Goal: Information Seeking & Learning: Learn about a topic

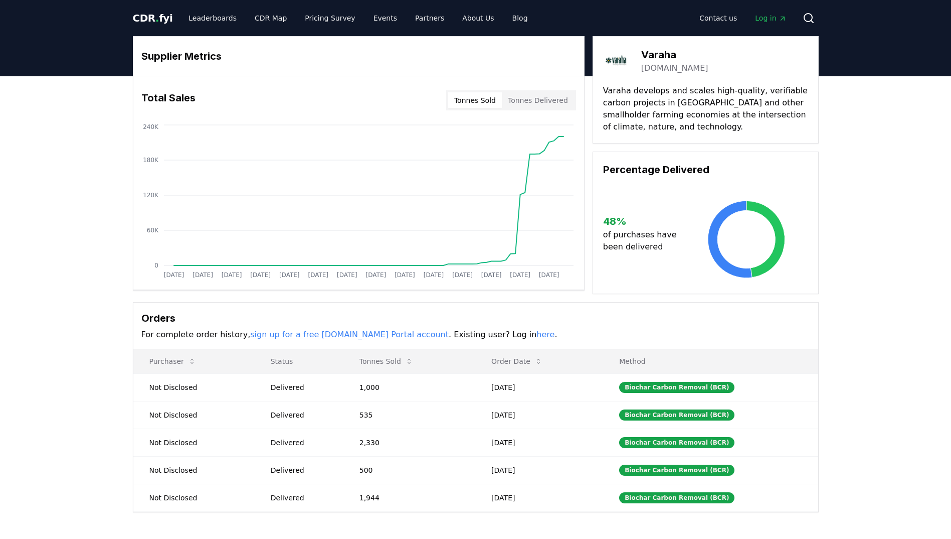
click at [149, 18] on span "CDR . fyi" at bounding box center [153, 18] width 40 height 12
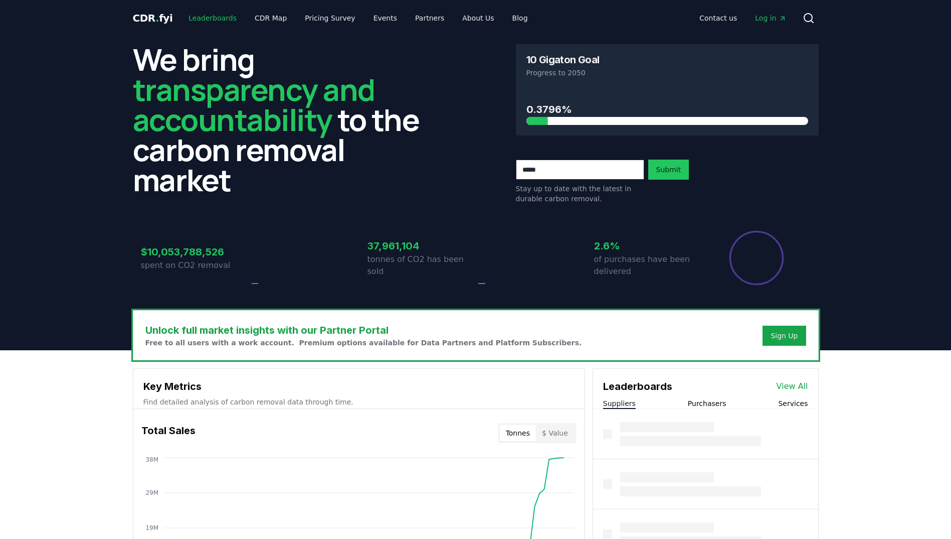
click at [222, 19] on link "Leaderboards" at bounding box center [213, 18] width 64 height 18
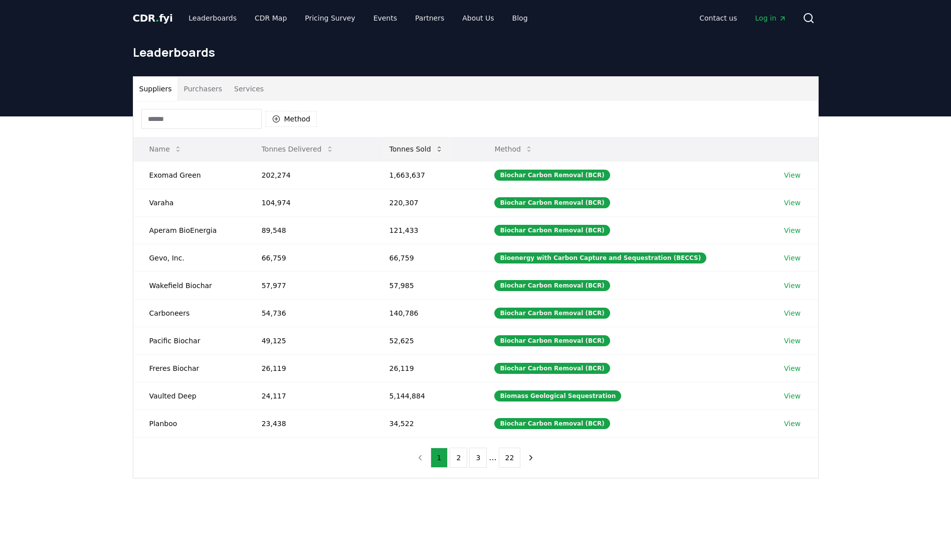
click at [415, 149] on button "Tonnes Sold" at bounding box center [417, 149] width 70 height 20
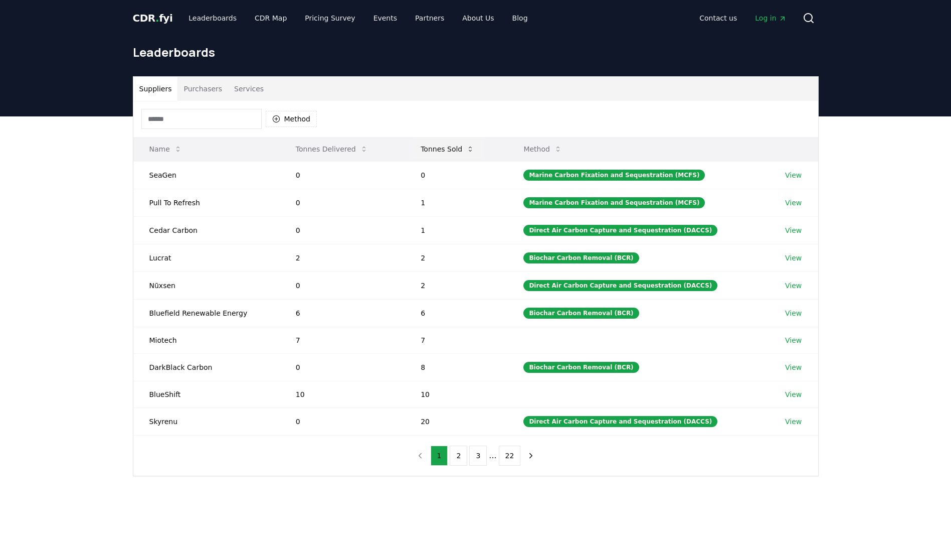
click at [446, 146] on button "Tonnes Sold" at bounding box center [448, 149] width 70 height 20
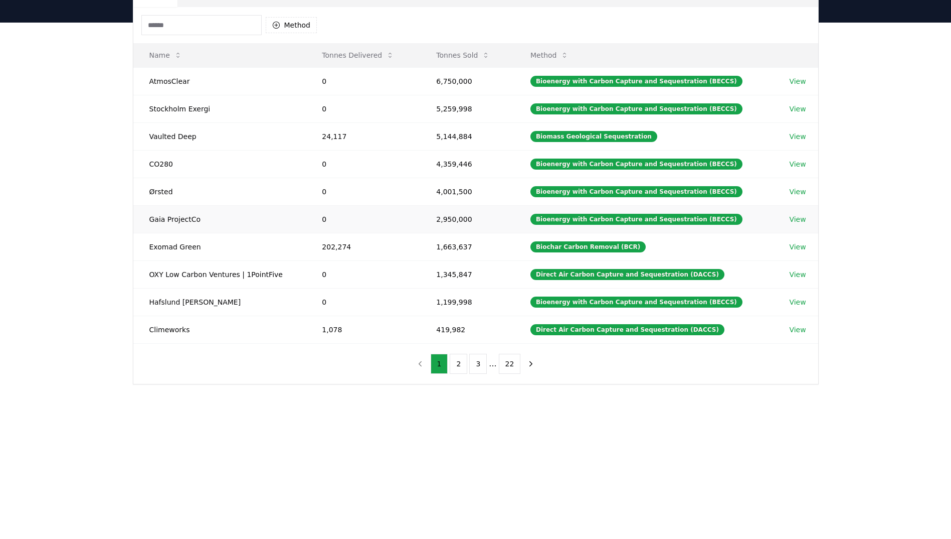
scroll to position [125, 0]
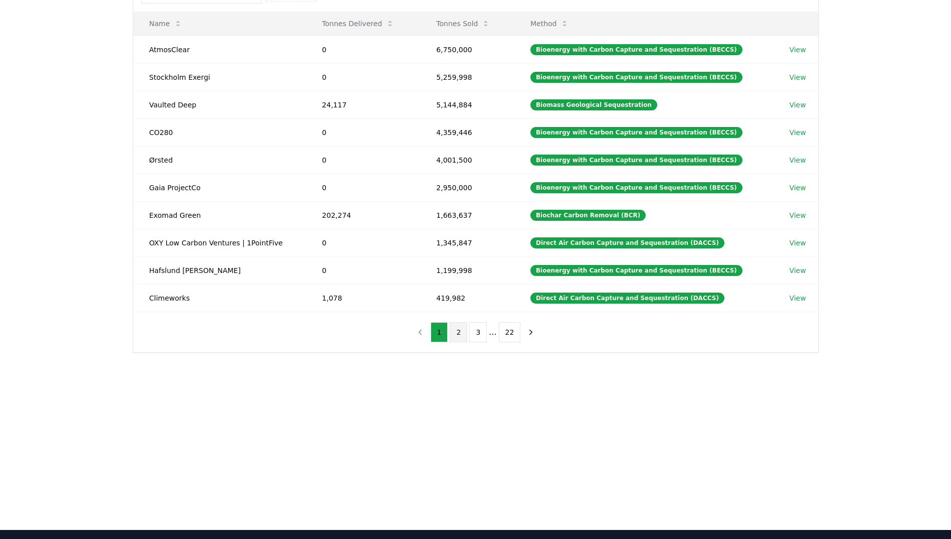
click at [456, 326] on button "2" at bounding box center [459, 332] width 18 height 20
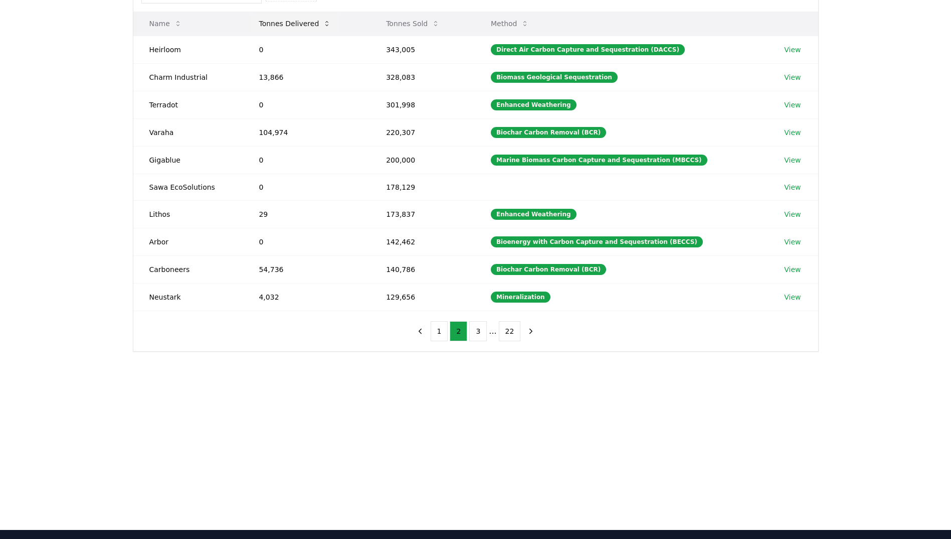
click at [316, 22] on button "Tonnes Delivered" at bounding box center [295, 24] width 88 height 20
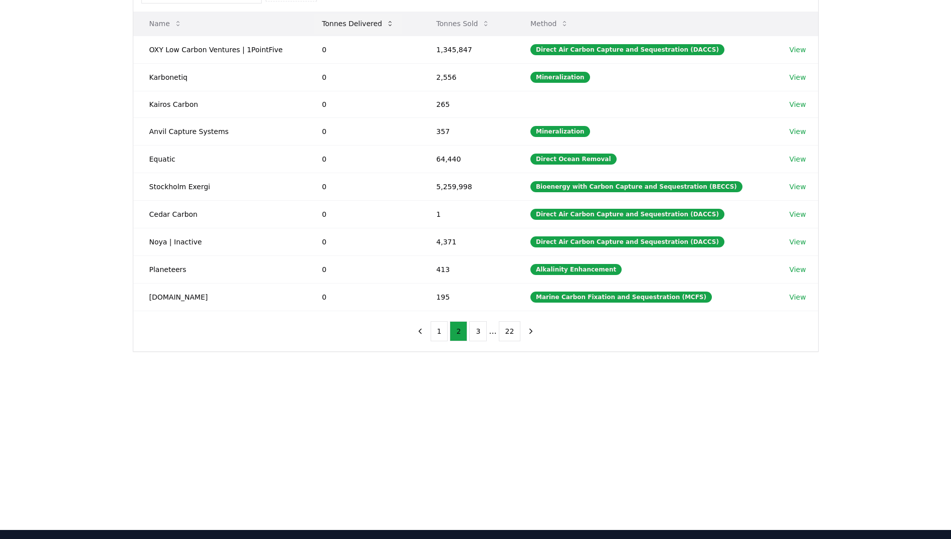
click at [359, 25] on button "Tonnes Delivered" at bounding box center [358, 24] width 88 height 20
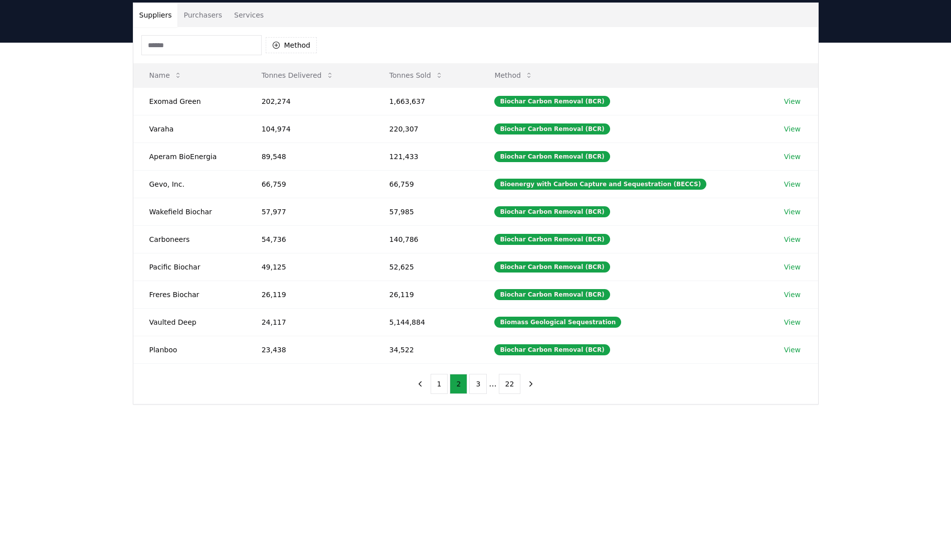
scroll to position [0, 0]
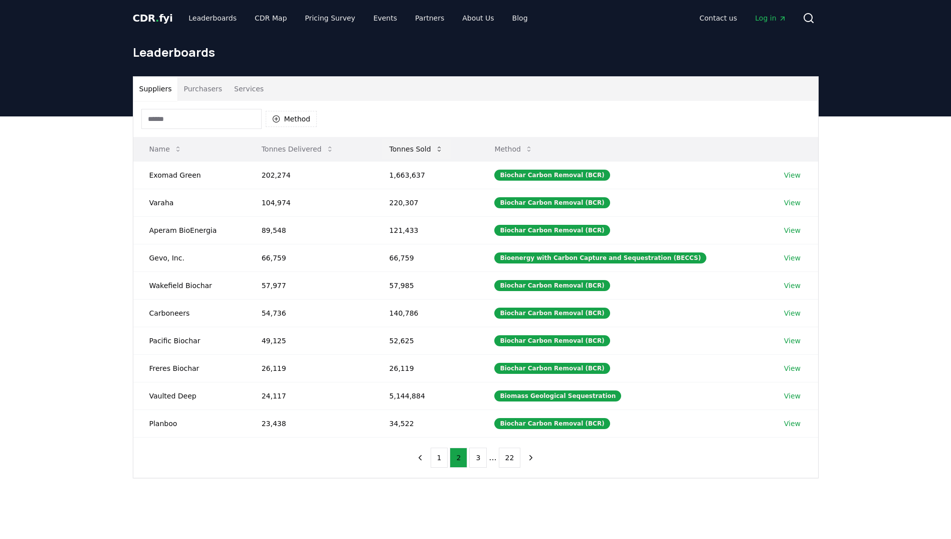
click at [448, 151] on button "Tonnes Sold" at bounding box center [417, 149] width 70 height 20
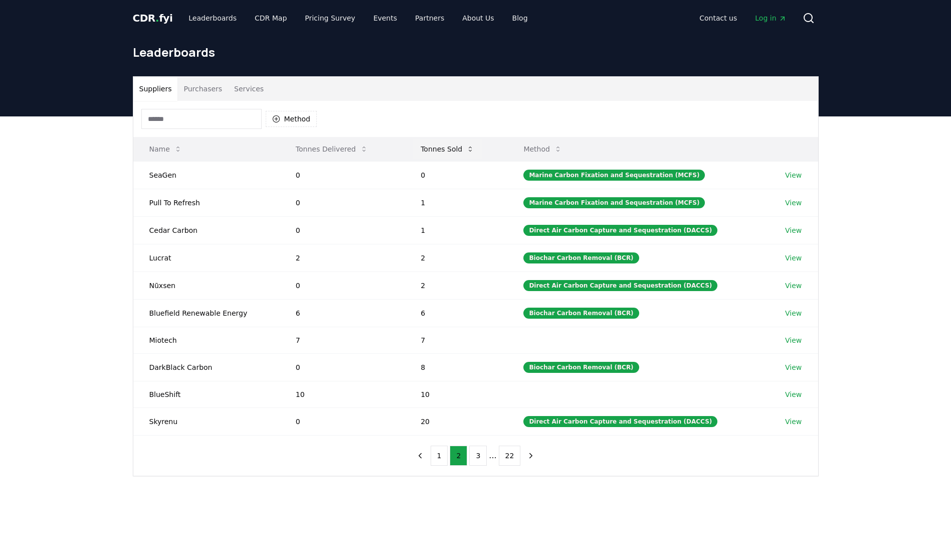
click at [448, 151] on button "Tonnes Sold" at bounding box center [448, 149] width 70 height 20
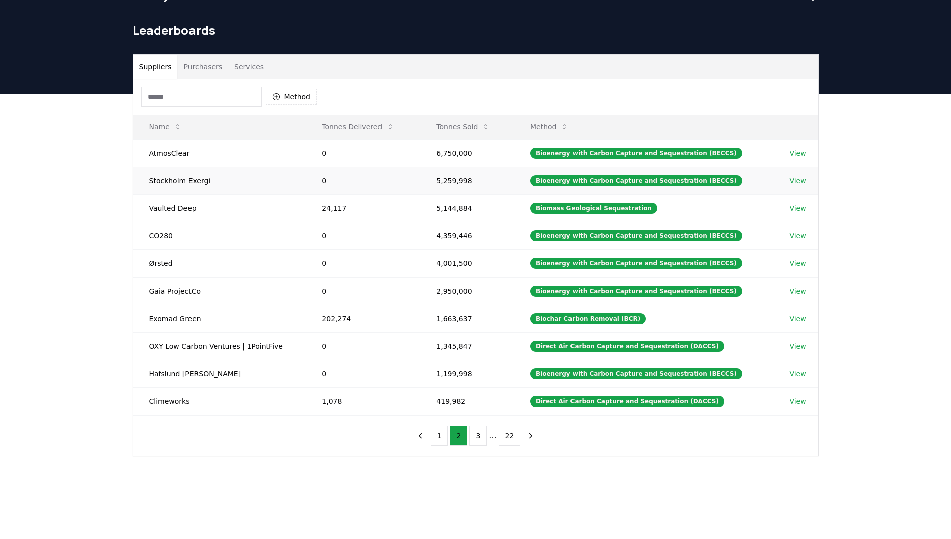
scroll to position [25, 0]
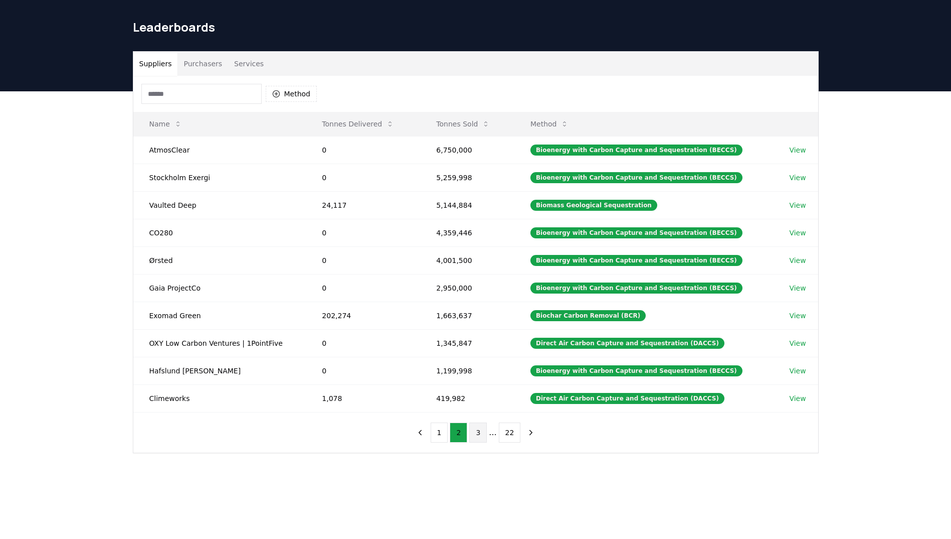
click at [476, 429] on button "3" at bounding box center [478, 432] width 18 height 20
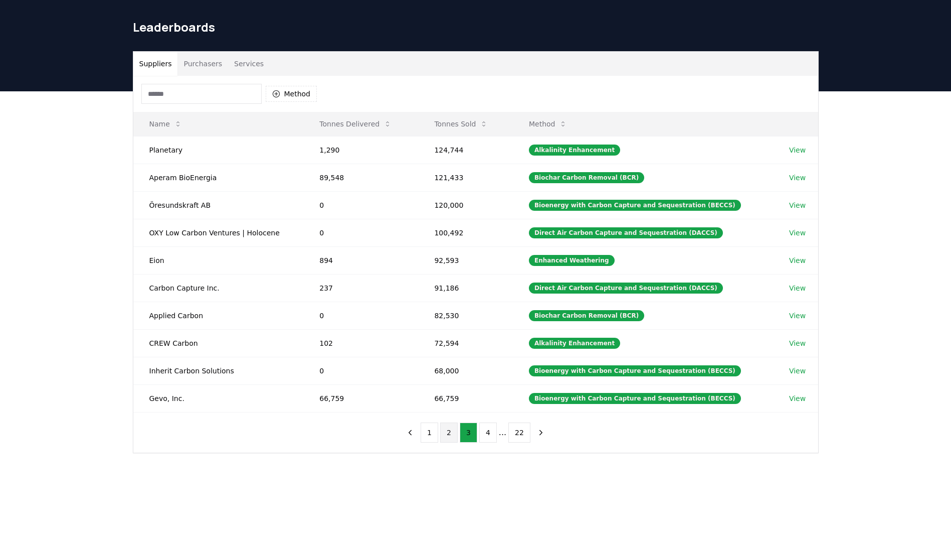
click at [450, 435] on button "2" at bounding box center [449, 432] width 18 height 20
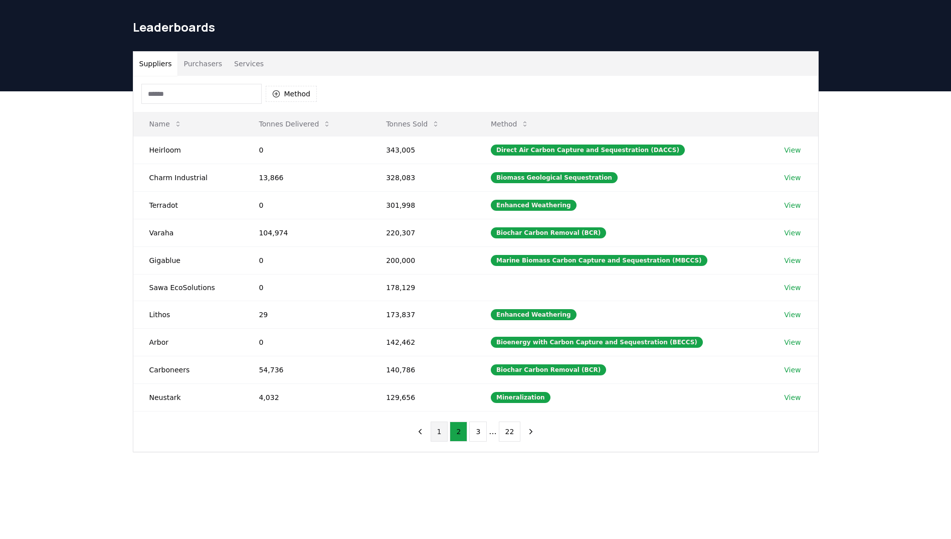
click at [446, 428] on button "1" at bounding box center [440, 431] width 18 height 20
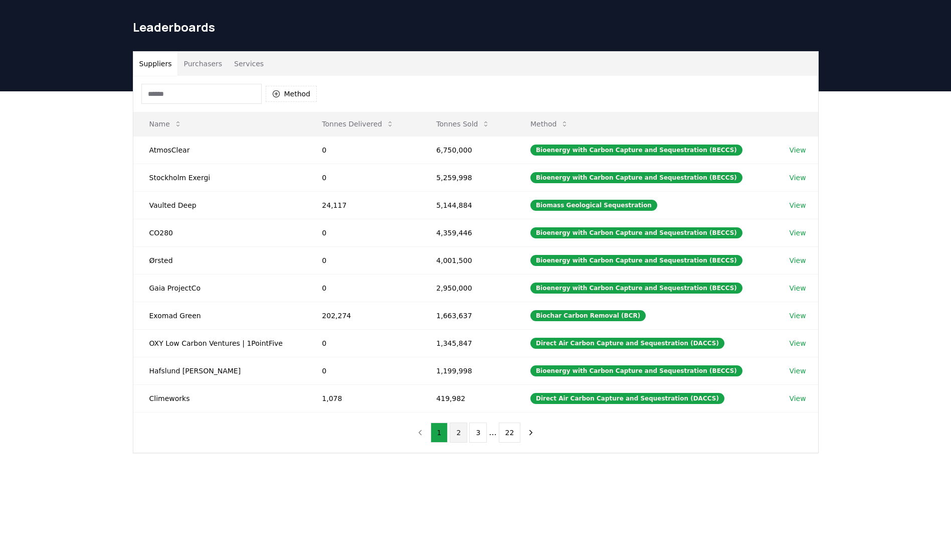
click at [465, 430] on button "2" at bounding box center [459, 432] width 18 height 20
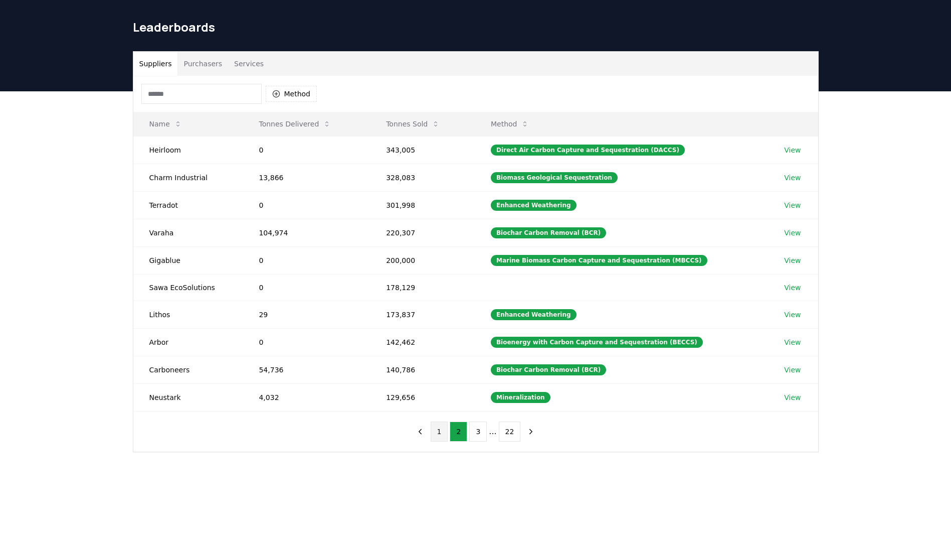
click at [443, 427] on button "1" at bounding box center [440, 431] width 18 height 20
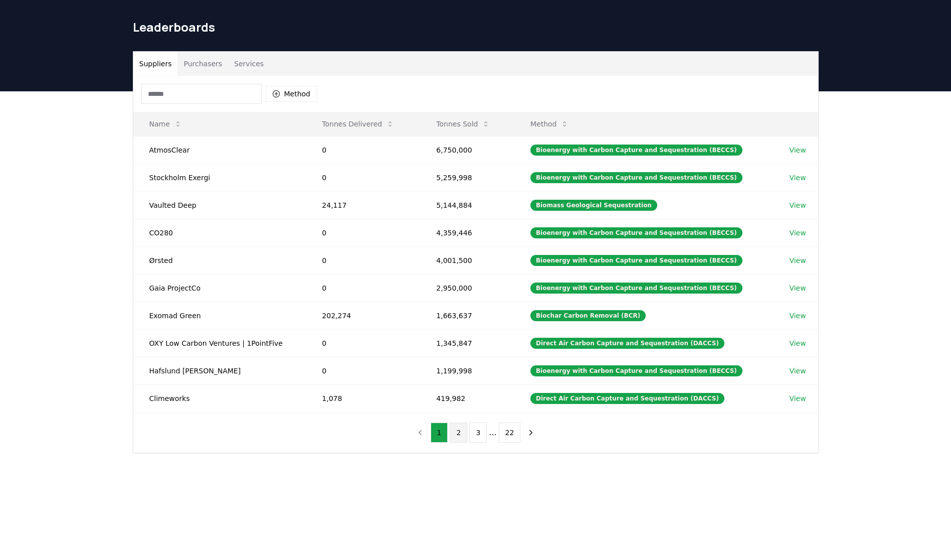
click at [461, 434] on button "2" at bounding box center [459, 432] width 18 height 20
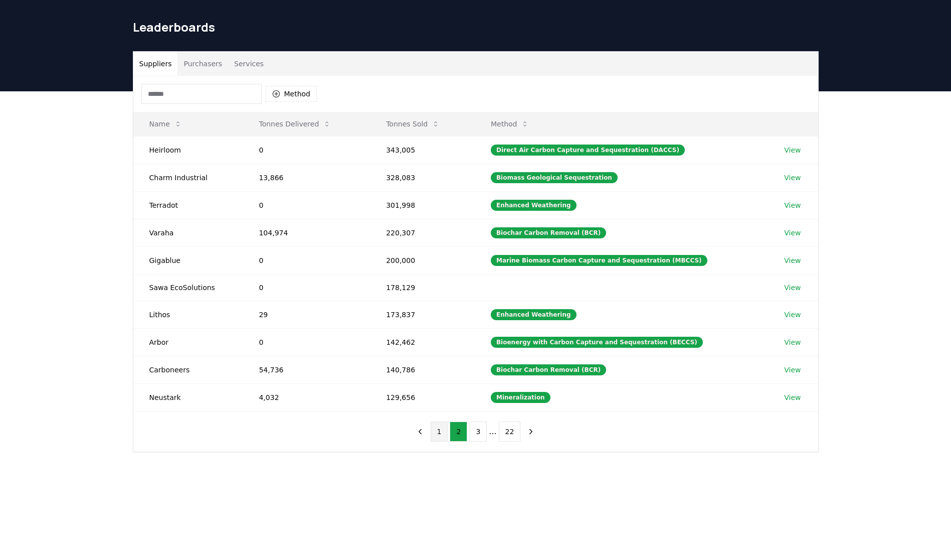
click at [446, 434] on button "1" at bounding box center [440, 431] width 18 height 20
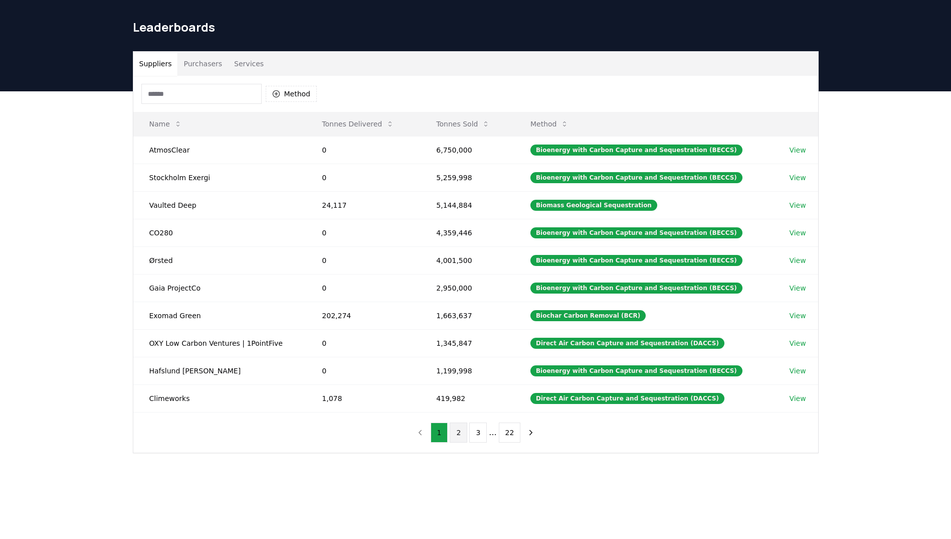
click at [466, 435] on button "2" at bounding box center [459, 432] width 18 height 20
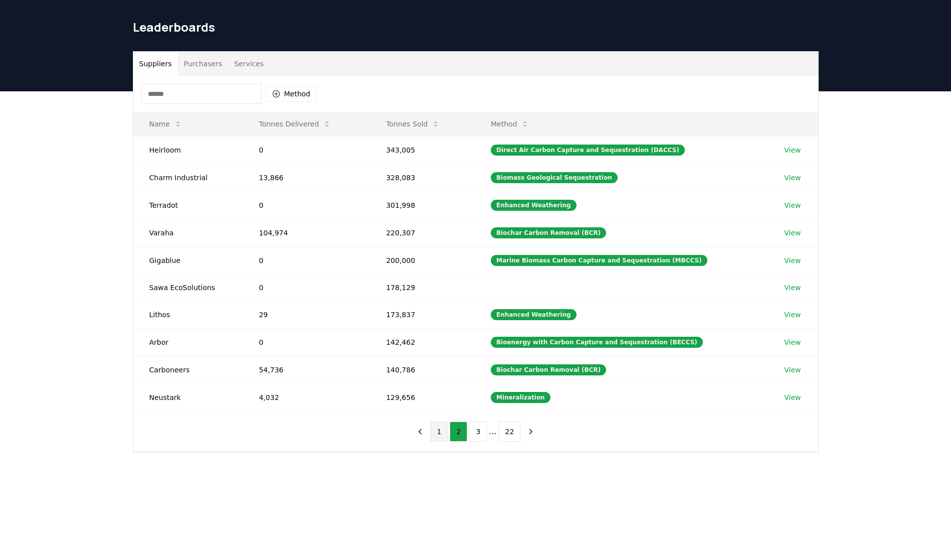
click at [447, 434] on button "1" at bounding box center [440, 431] width 18 height 20
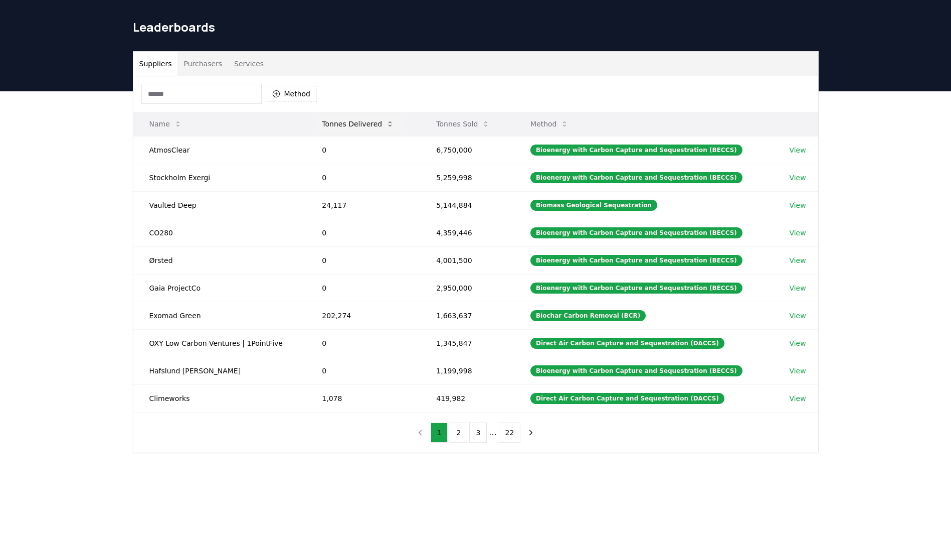
click at [368, 123] on button "Tonnes Delivered" at bounding box center [358, 124] width 88 height 20
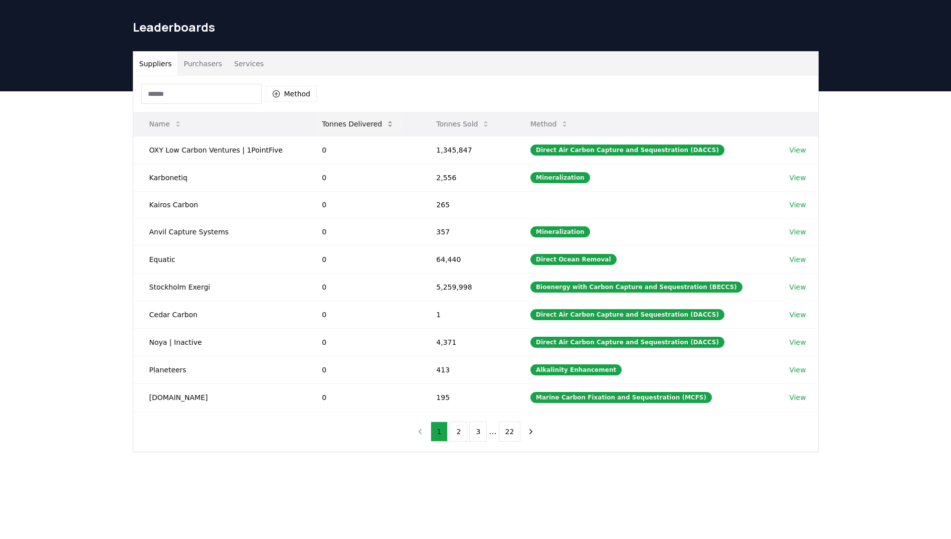
click at [371, 124] on button "Tonnes Delivered" at bounding box center [358, 124] width 88 height 20
